Goal: Find specific page/section: Find specific page/section

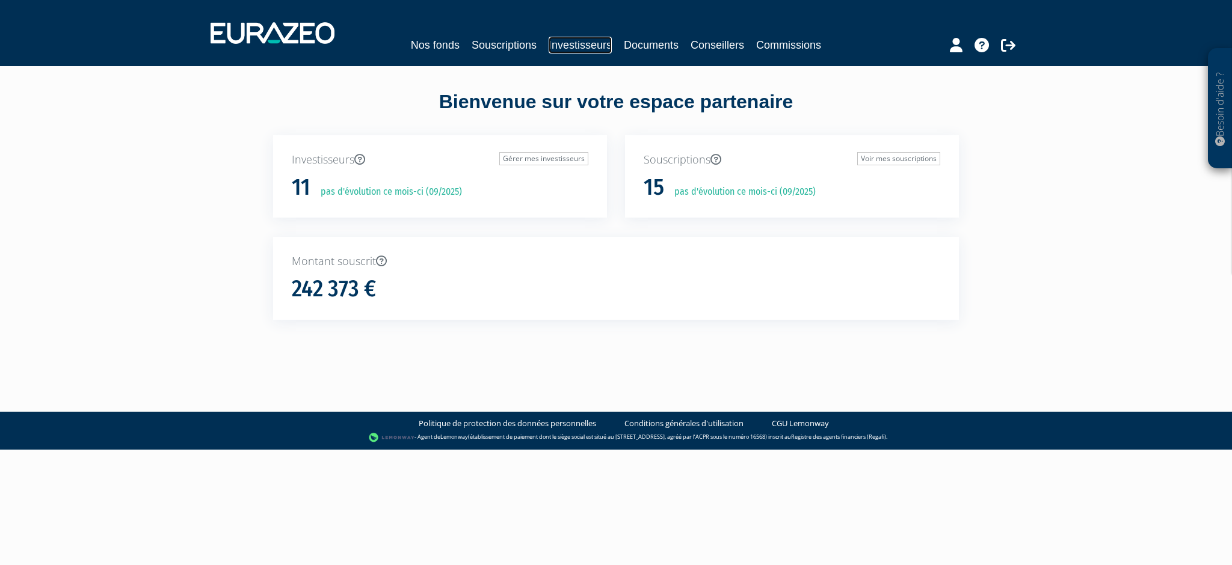
click at [573, 45] on link "Investisseurs" at bounding box center [579, 45] width 63 height 17
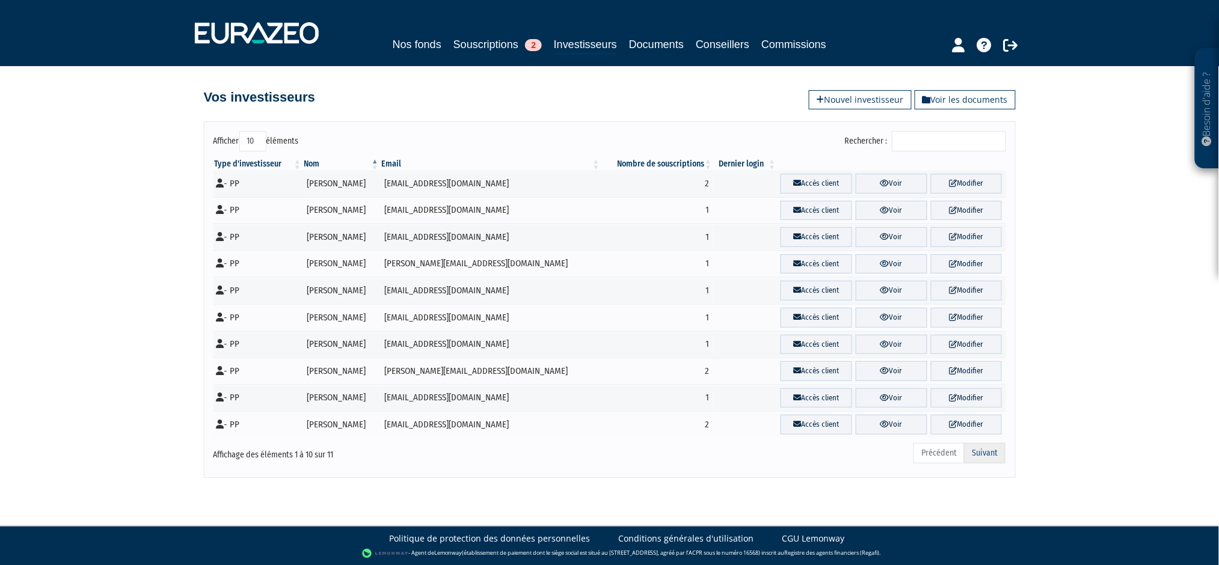
click at [992, 455] on link "Suivant" at bounding box center [984, 453] width 41 height 20
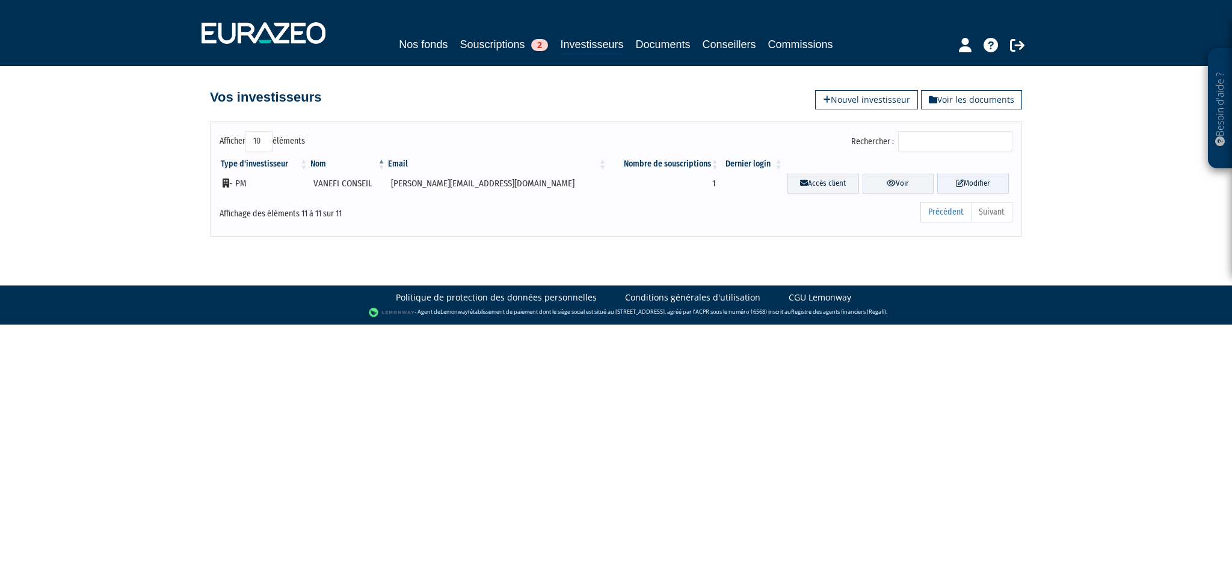
click at [983, 183] on link "Modifier" at bounding box center [973, 184] width 72 height 20
click at [957, 216] on link "Précédent" at bounding box center [945, 212] width 51 height 20
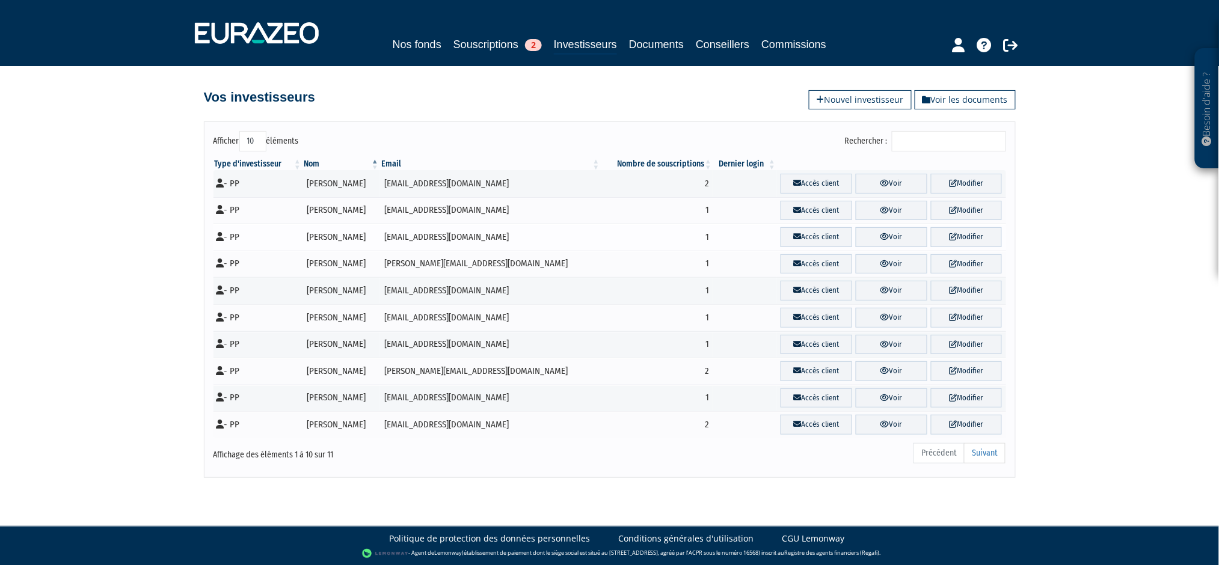
click at [219, 238] on icon at bounding box center [220, 236] width 8 height 9
click at [334, 238] on td "[PERSON_NAME]" at bounding box center [341, 237] width 78 height 27
click at [892, 237] on link "Voir" at bounding box center [892, 237] width 72 height 20
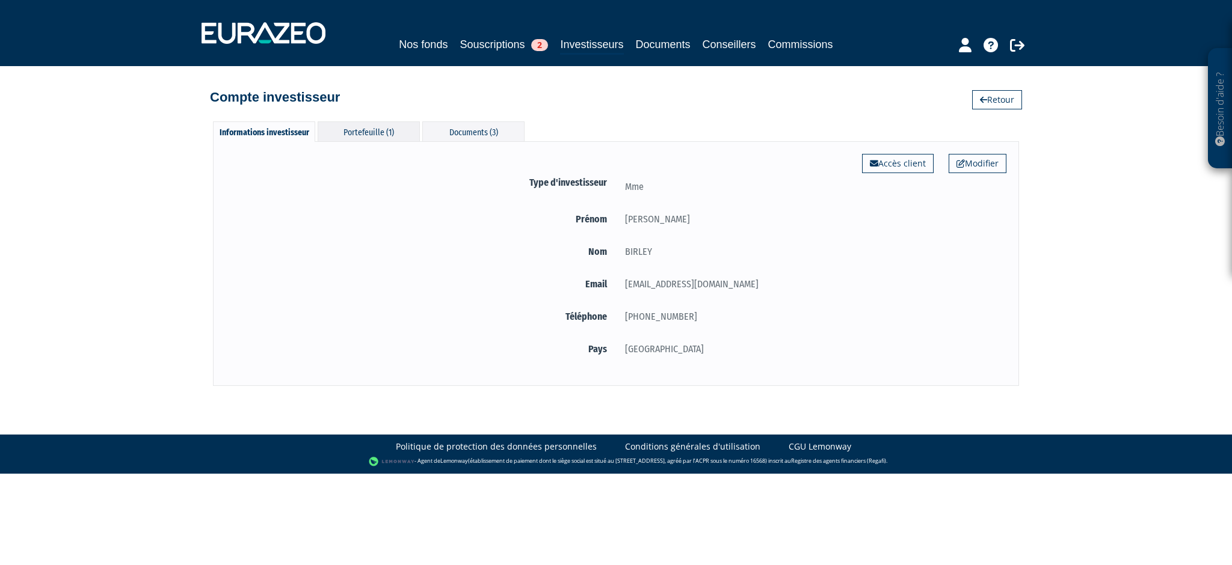
click at [372, 125] on div "Portefeuille (1)" at bounding box center [369, 131] width 102 height 20
